Goal: Check status: Check status

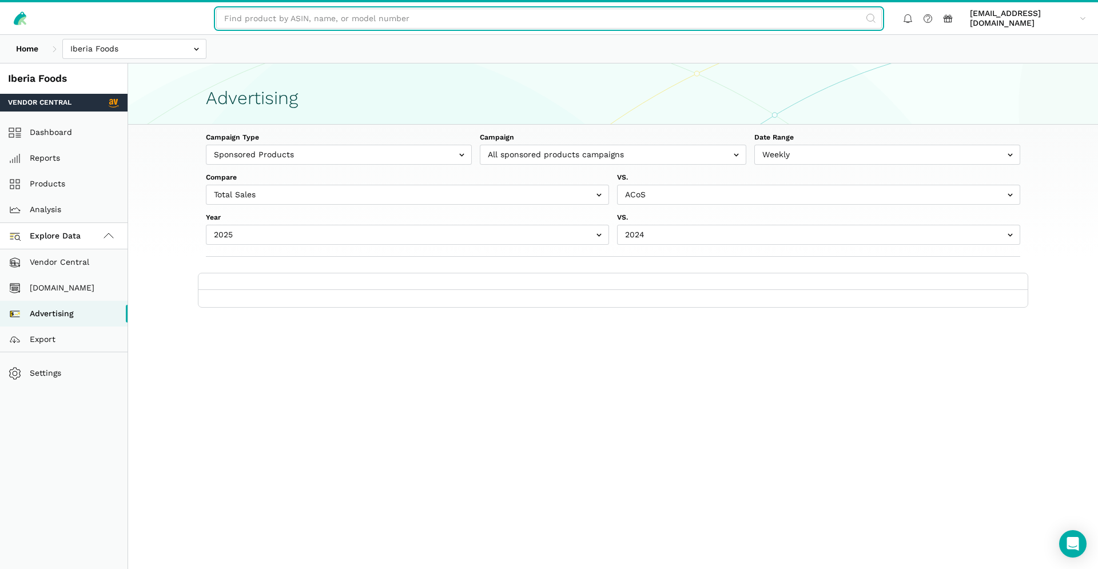
click at [442, 19] on input "text" at bounding box center [549, 19] width 666 height 20
paste input "B074N6C89T"
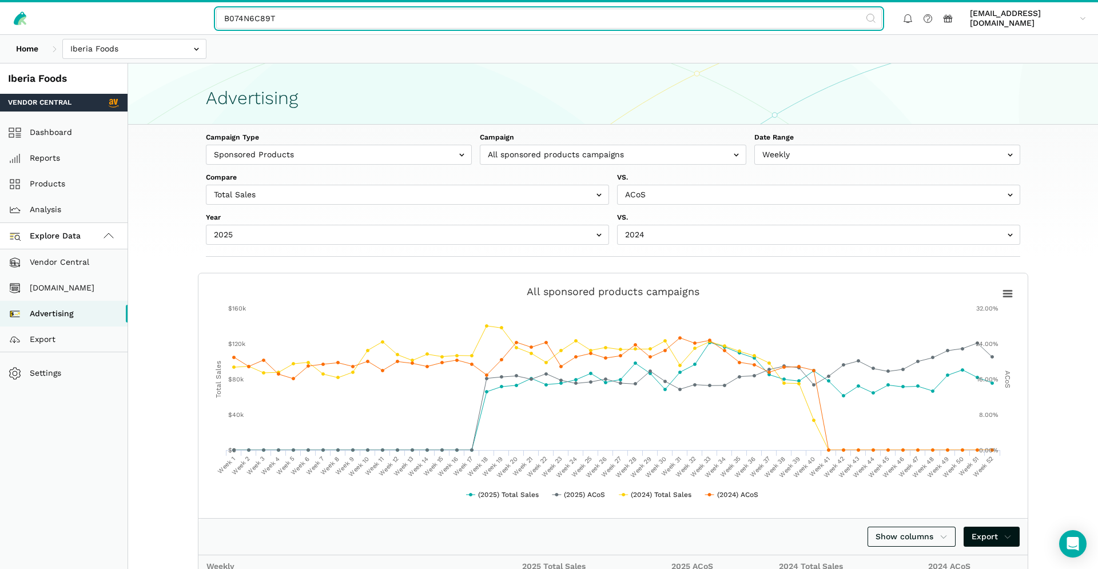
click at [228, 15] on input "B074N6C89T" at bounding box center [549, 19] width 666 height 20
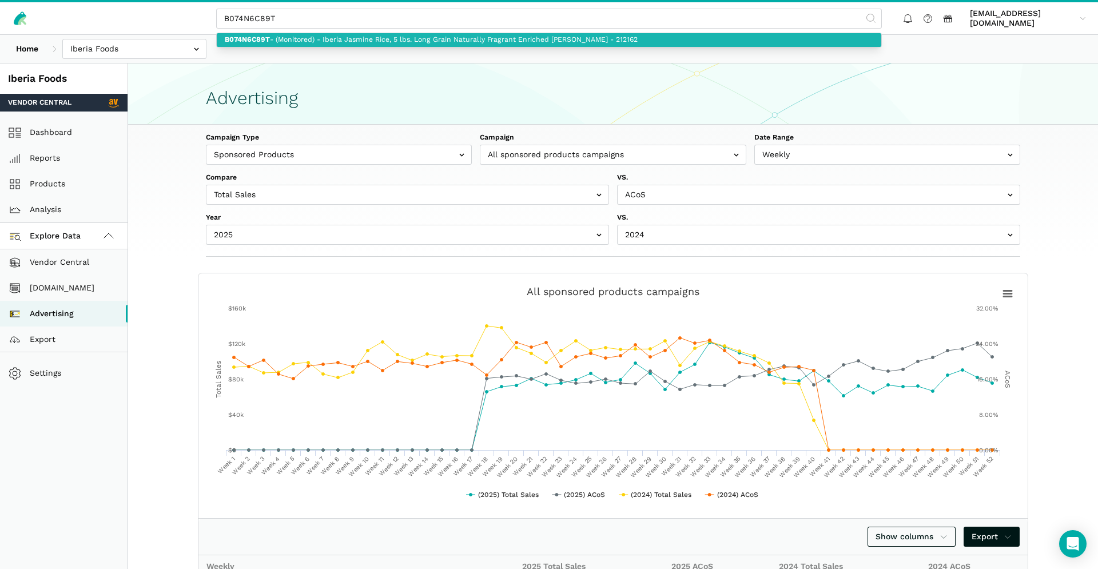
click at [307, 42] on link "B074N6C89T - (Monitored) - Iberia Jasmine Rice, 5 lbs. Long Grain Naturally Fra…" at bounding box center [549, 40] width 665 height 14
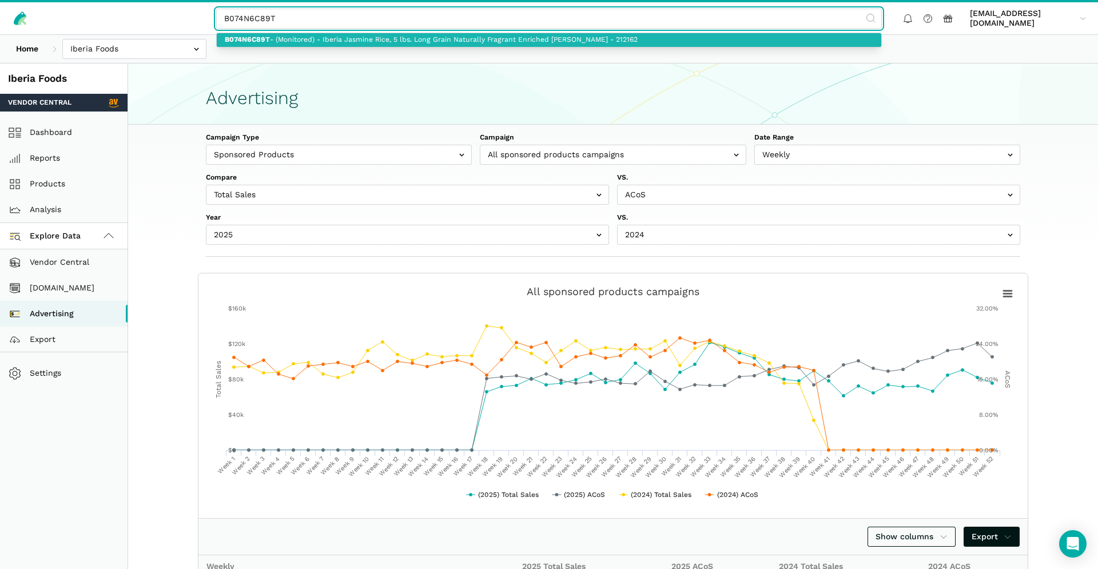
type input "B074N6C89T - (Monitored) - Iberia Jasmine Rice, 5 lbs. Long Grain Naturally Fra…"
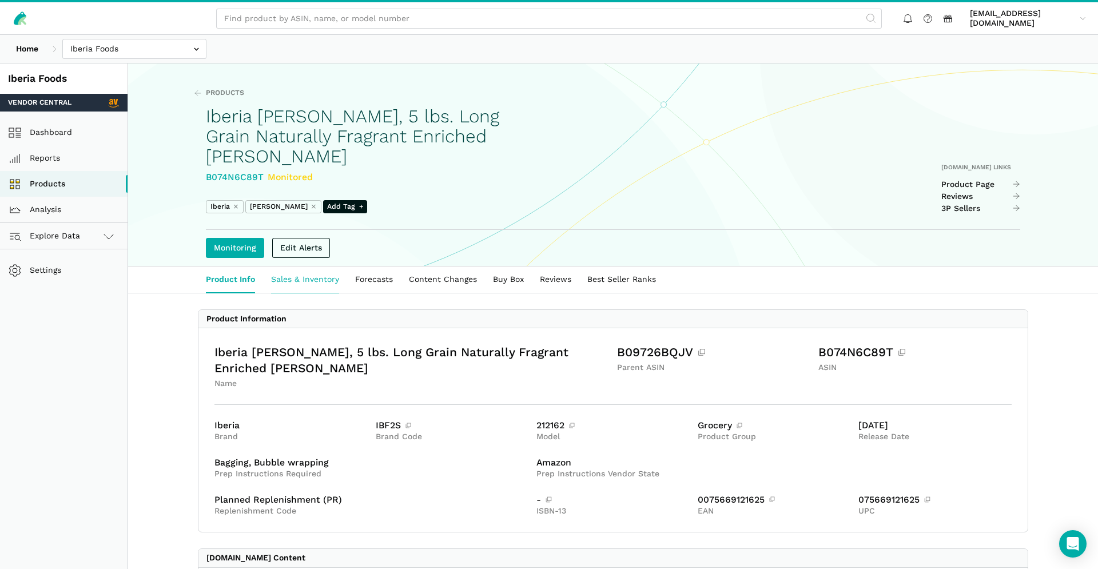
click at [309, 285] on link "Sales & Inventory" at bounding box center [305, 280] width 84 height 26
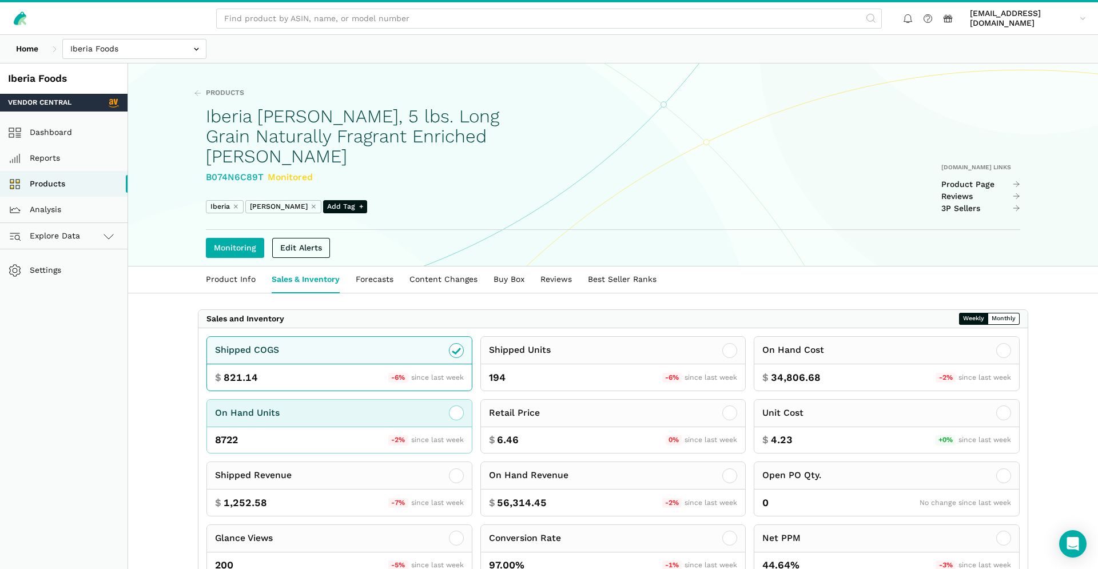
click at [444, 416] on div "On Hand Units" at bounding box center [339, 413] width 265 height 27
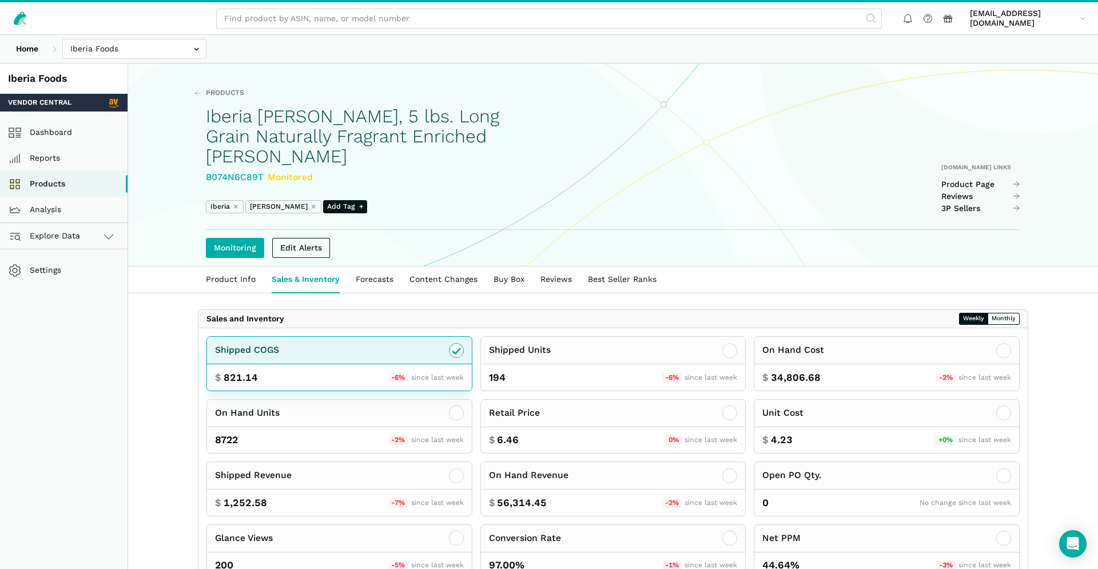
click at [444, 369] on div "$ 821.14 -6% since last week" at bounding box center [339, 377] width 265 height 26
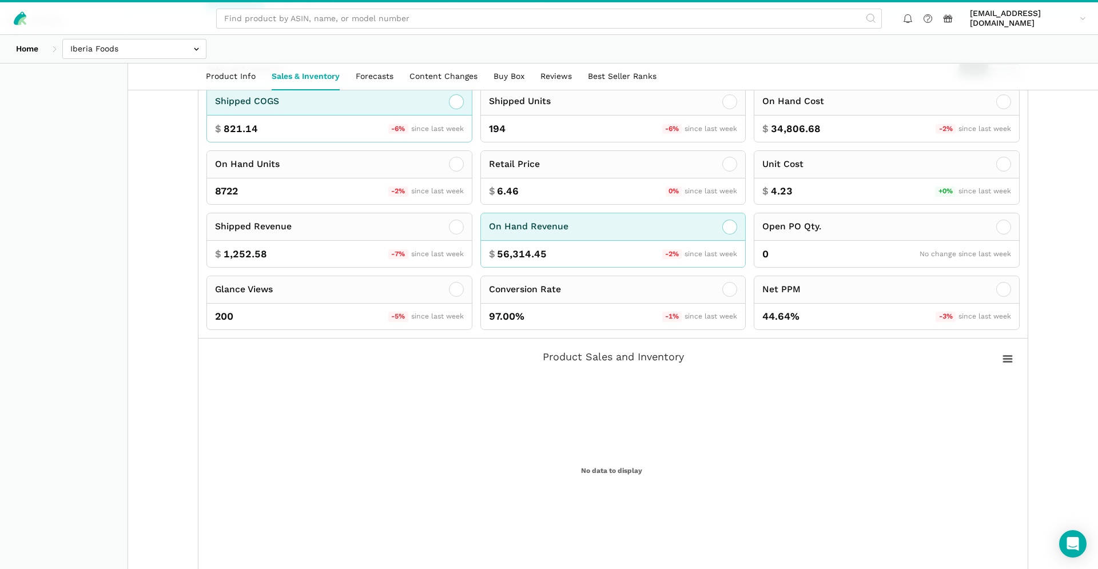
scroll to position [528, 0]
